Goal: Transaction & Acquisition: Download file/media

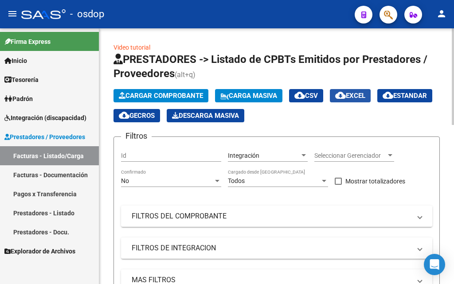
click at [359, 96] on span "cloud_download EXCEL" at bounding box center [350, 96] width 30 height 8
click at [440, 15] on mat-icon "person" at bounding box center [441, 13] width 11 height 11
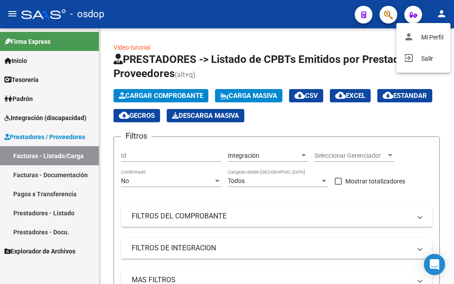
click at [15, 13] on div at bounding box center [227, 142] width 454 height 284
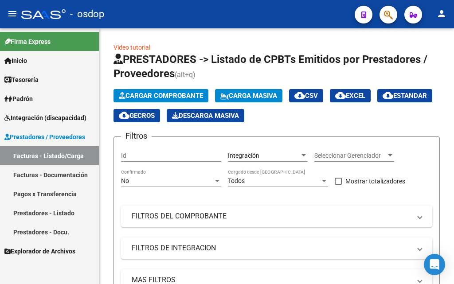
click at [14, 13] on mat-icon "menu" at bounding box center [12, 13] width 11 height 11
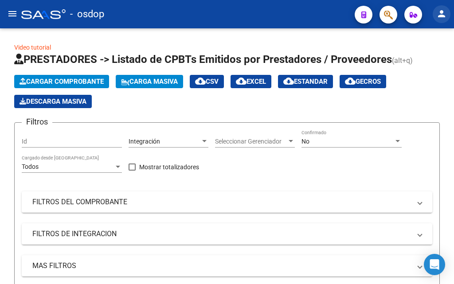
click at [443, 14] on mat-icon "person" at bounding box center [441, 13] width 11 height 11
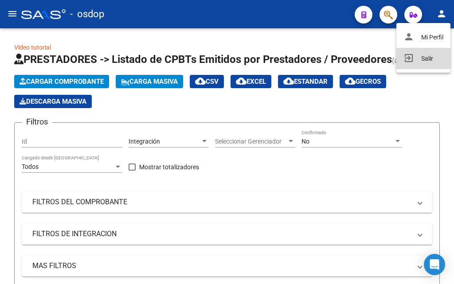
click at [425, 61] on button "exit_to_app Salir" at bounding box center [423, 58] width 54 height 21
